Goal: Information Seeking & Learning: Learn about a topic

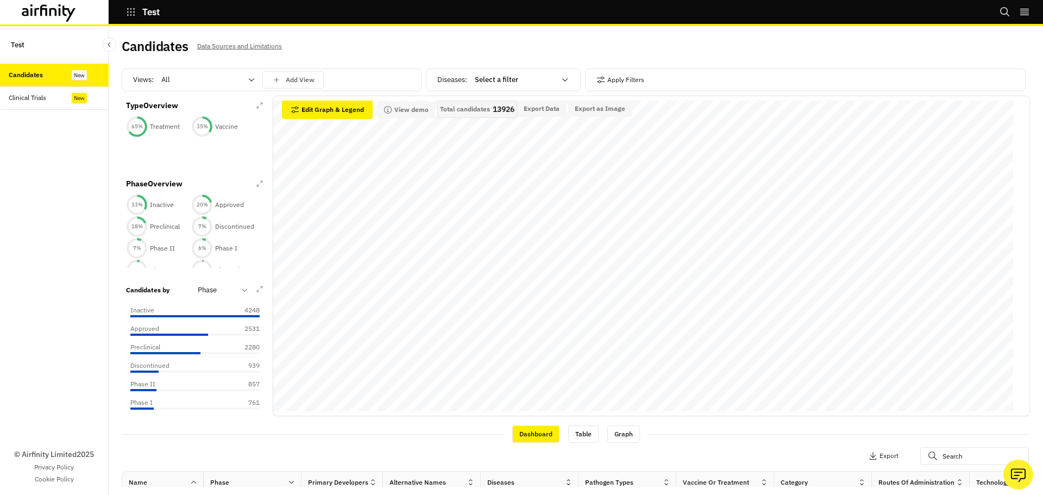
click at [188, 83] on div at bounding box center [201, 79] width 80 height 13
click at [181, 125] on p "Vaccines" at bounding box center [176, 126] width 29 height 11
click at [189, 83] on div at bounding box center [201, 79] width 80 height 13
click at [192, 144] on p "Treatments" at bounding box center [180, 145] width 37 height 11
click at [194, 77] on div at bounding box center [201, 79] width 80 height 13
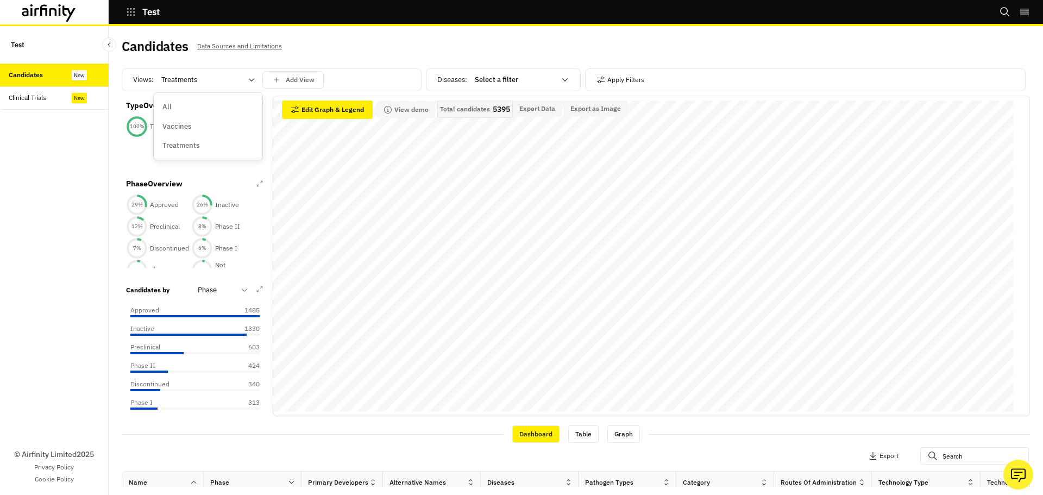
click at [184, 106] on div "All" at bounding box center [207, 107] width 91 height 11
click at [163, 120] on div "65 % Treatment" at bounding box center [158, 127] width 65 height 22
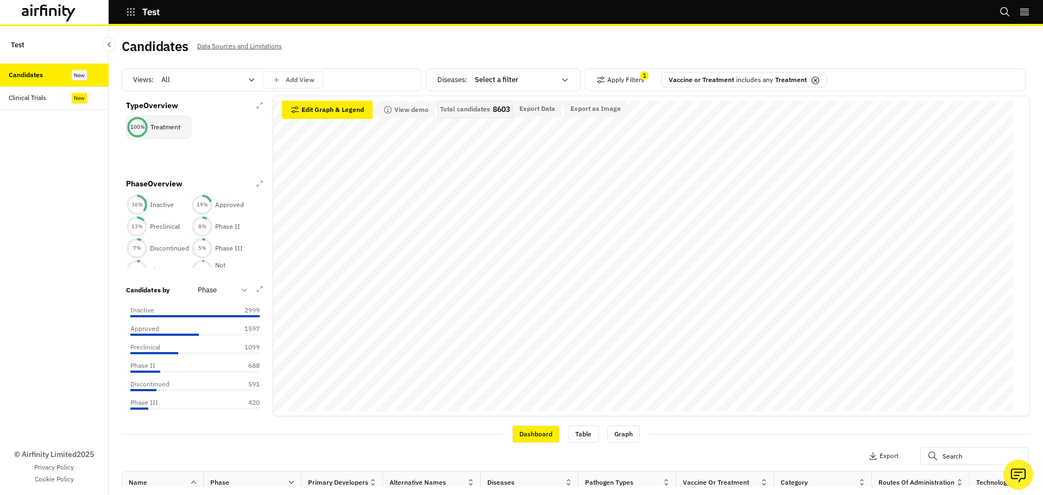
click at [162, 127] on p "Treatment" at bounding box center [165, 127] width 30 height 10
click at [232, 135] on div "35 % Vaccine" at bounding box center [223, 127] width 65 height 22
click at [174, 129] on div "100 % Vaccine" at bounding box center [158, 127] width 65 height 23
click at [716, 80] on p "includes any" at bounding box center [716, 80] width 37 height 10
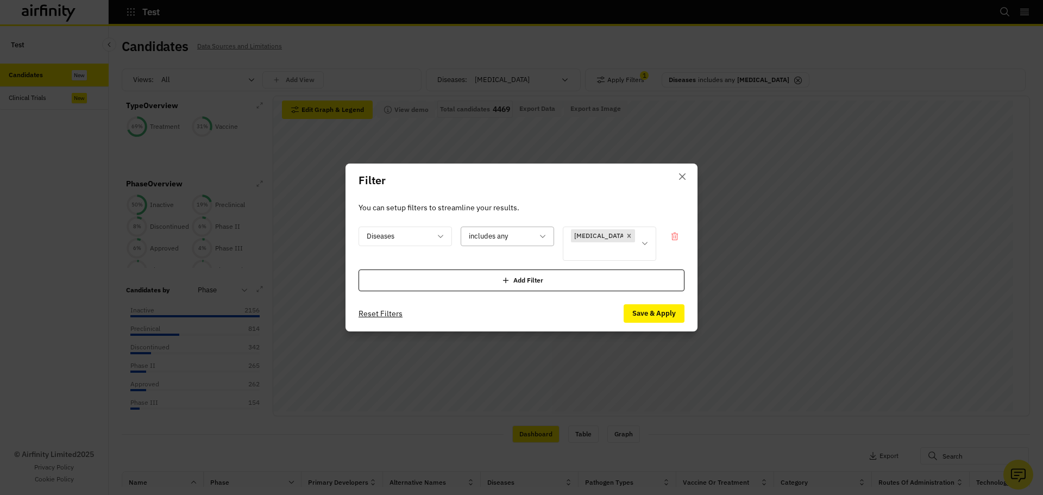
click at [496, 238] on div at bounding box center [501, 237] width 64 height 14
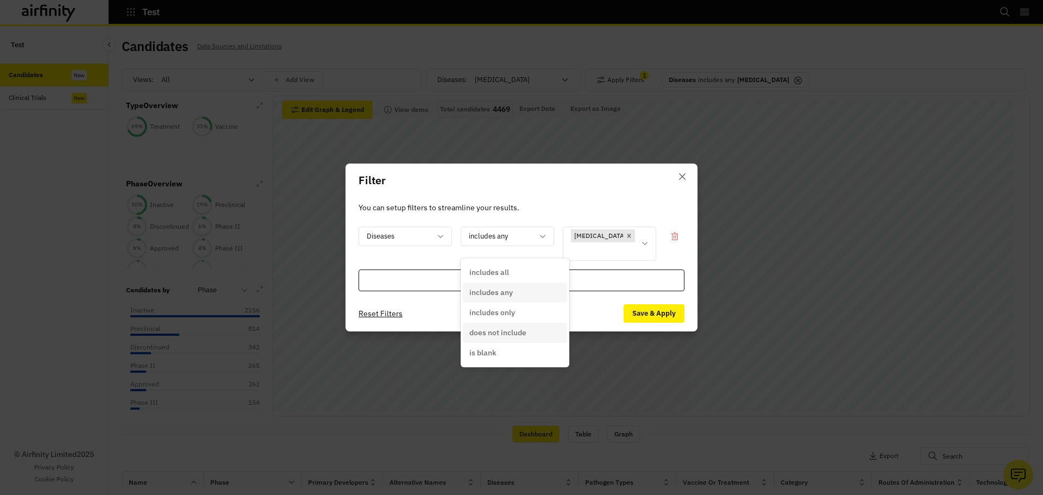
click at [513, 333] on p "does not include" at bounding box center [497, 332] width 57 height 11
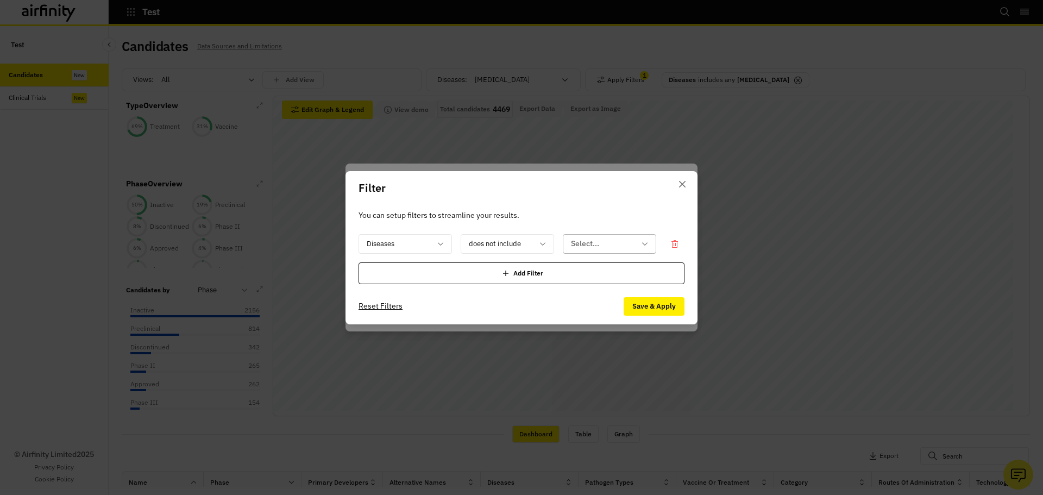
click at [625, 242] on div at bounding box center [603, 244] width 64 height 14
type input "covid"
click at [609, 273] on div "[MEDICAL_DATA]" at bounding box center [616, 272] width 91 height 11
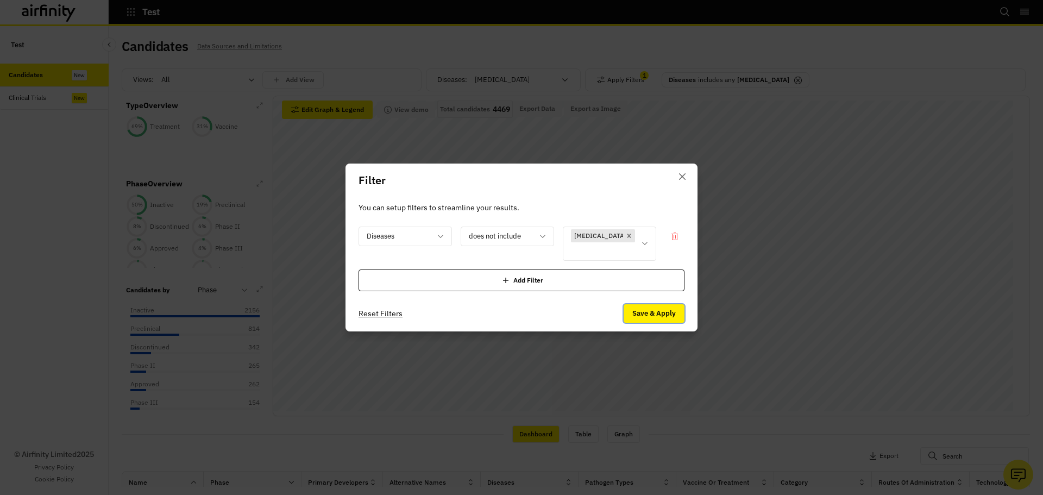
click at [654, 306] on button "Save & Apply" at bounding box center [654, 313] width 61 height 18
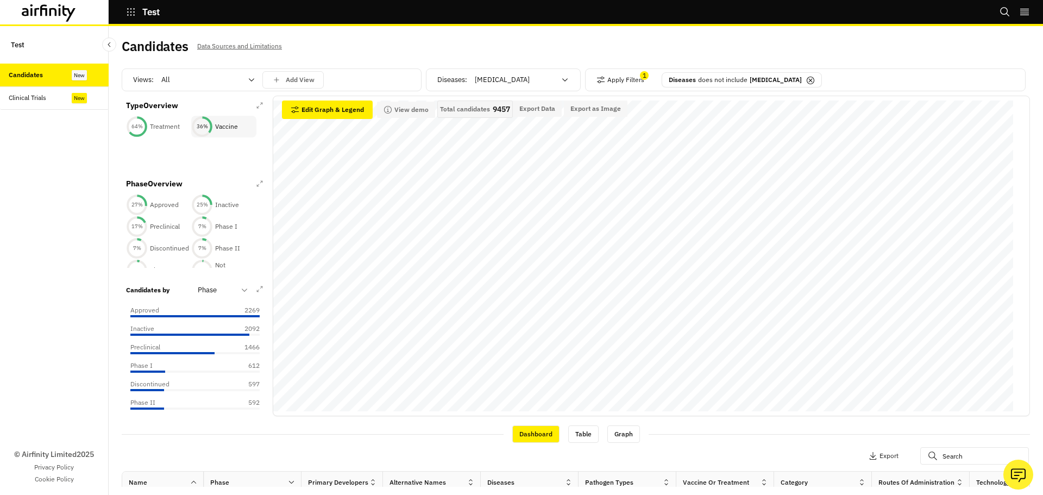
click at [215, 128] on div "36 % Vaccine" at bounding box center [223, 127] width 65 height 22
click at [43, 101] on div "Clinical Trials" at bounding box center [27, 98] width 37 height 10
